Goal: Task Accomplishment & Management: Manage account settings

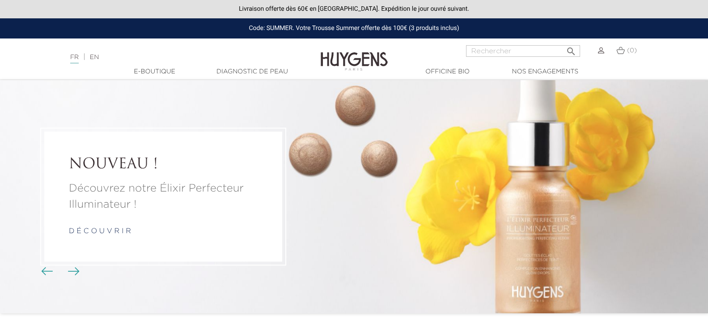
click at [599, 49] on img at bounding box center [601, 50] width 6 height 6
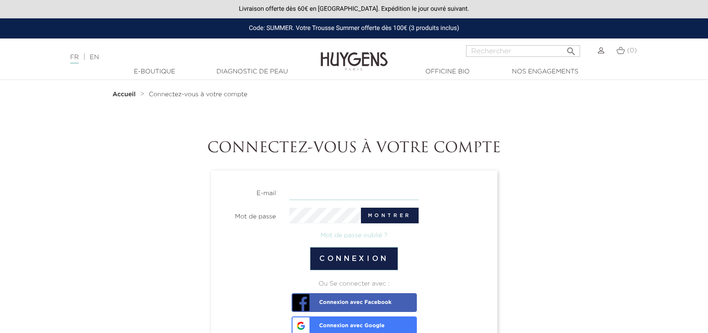
click at [297, 194] on input "email" at bounding box center [353, 192] width 129 height 16
type input "jocelyne.lepyquintin@sfr.fr"
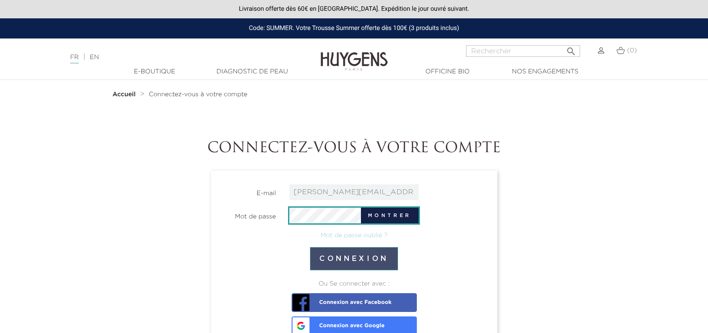
click at [361, 260] on button "Connexion" at bounding box center [354, 258] width 88 height 23
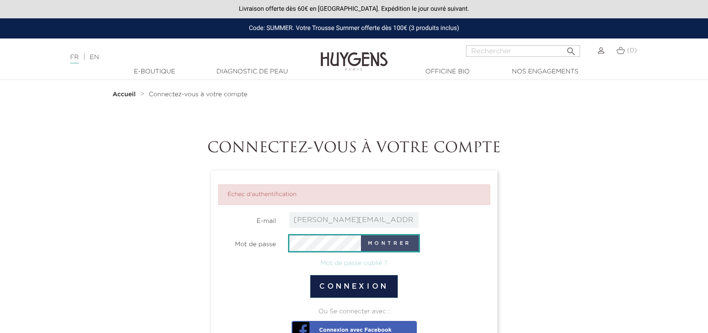
click at [405, 242] on button "Montrer" at bounding box center [390, 243] width 58 height 16
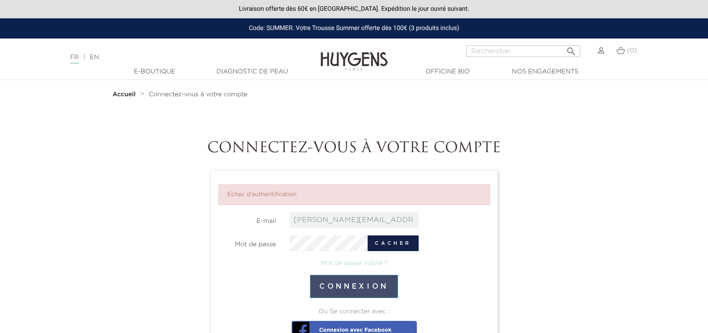
click at [357, 289] on button "Connexion" at bounding box center [354, 286] width 88 height 23
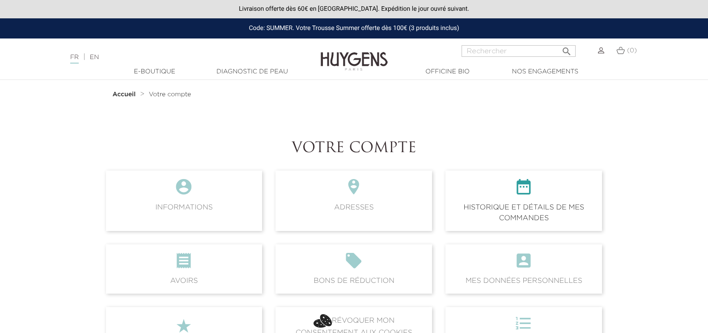
click at [530, 195] on icon "" at bounding box center [524, 190] width 142 height 24
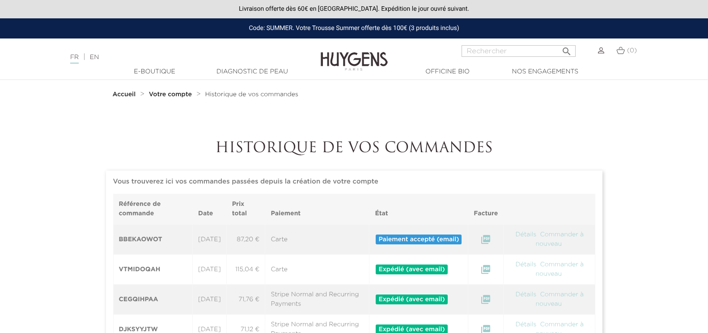
click at [601, 51] on img at bounding box center [601, 50] width 6 height 6
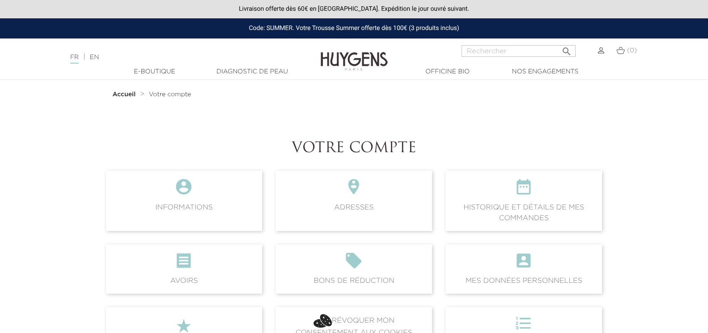
click at [602, 51] on img at bounding box center [601, 50] width 6 height 6
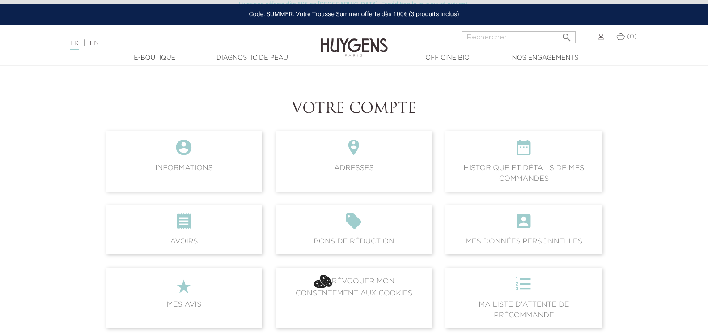
scroll to position [59, 0]
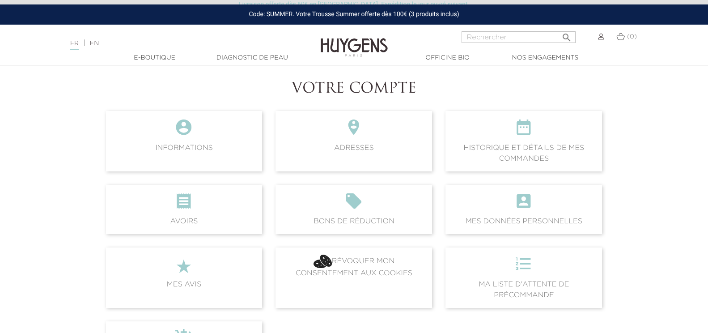
click at [600, 35] on img at bounding box center [601, 37] width 6 height 6
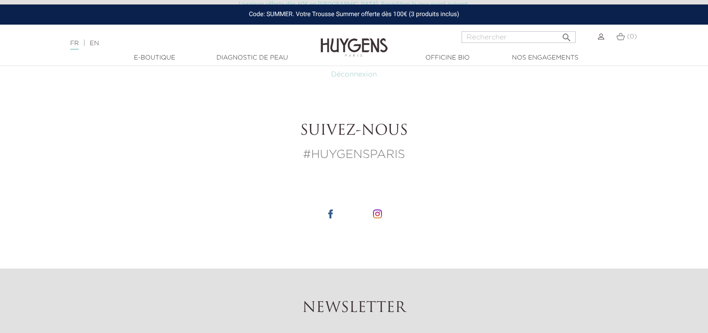
scroll to position [350, 0]
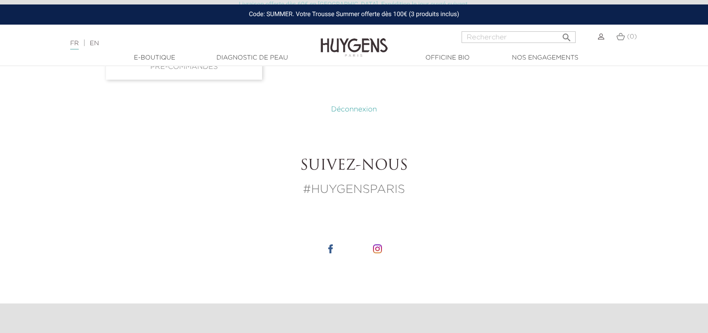
click at [341, 108] on link "Déconnexion" at bounding box center [354, 109] width 46 height 7
